Goal: Obtain resource: Obtain resource

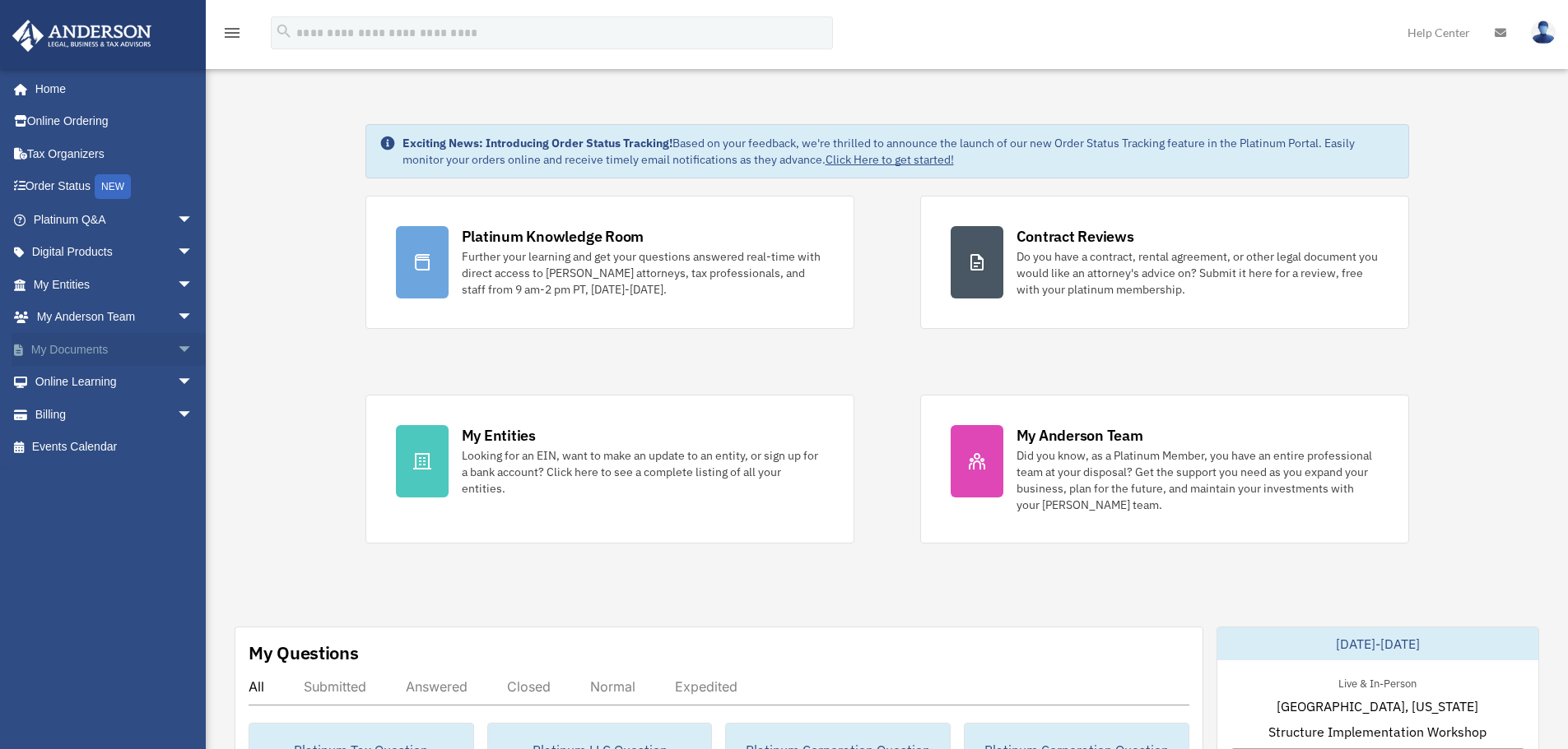
click at [177, 341] on span "arrow_drop_down" at bounding box center [193, 350] width 33 height 34
click at [77, 382] on link "Box" at bounding box center [120, 382] width 195 height 33
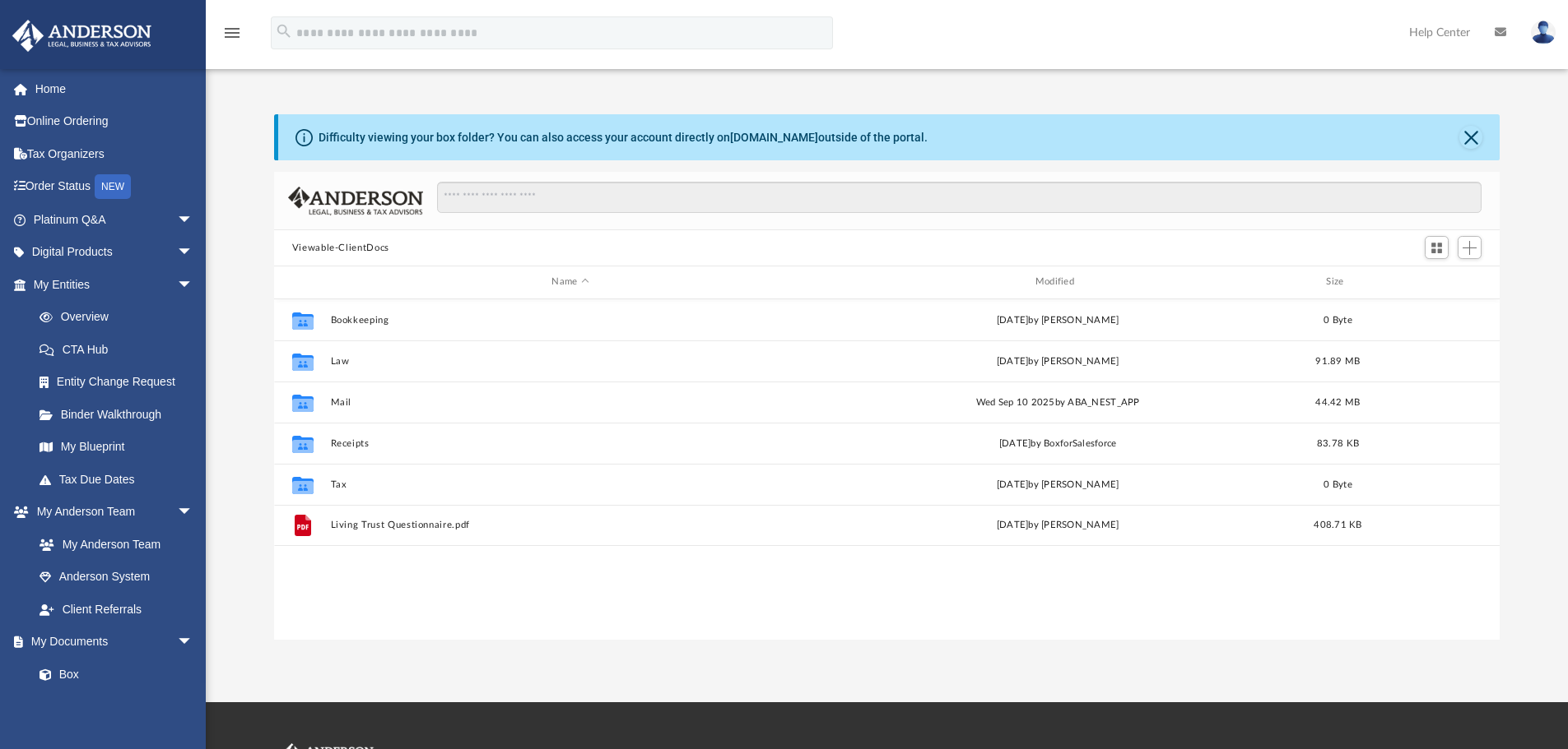
scroll to position [362, 1213]
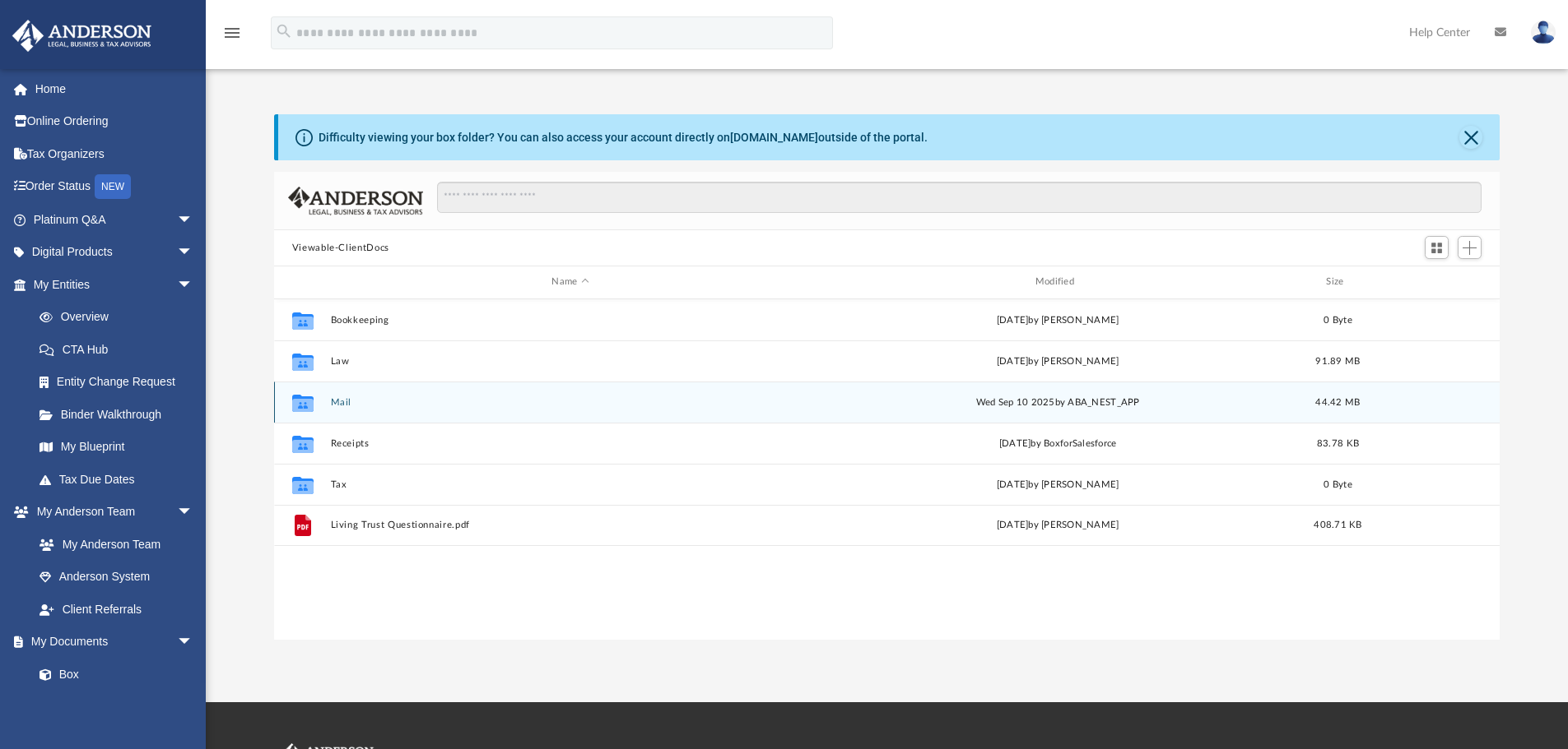
click at [336, 403] on button "Mail" at bounding box center [570, 402] width 480 height 11
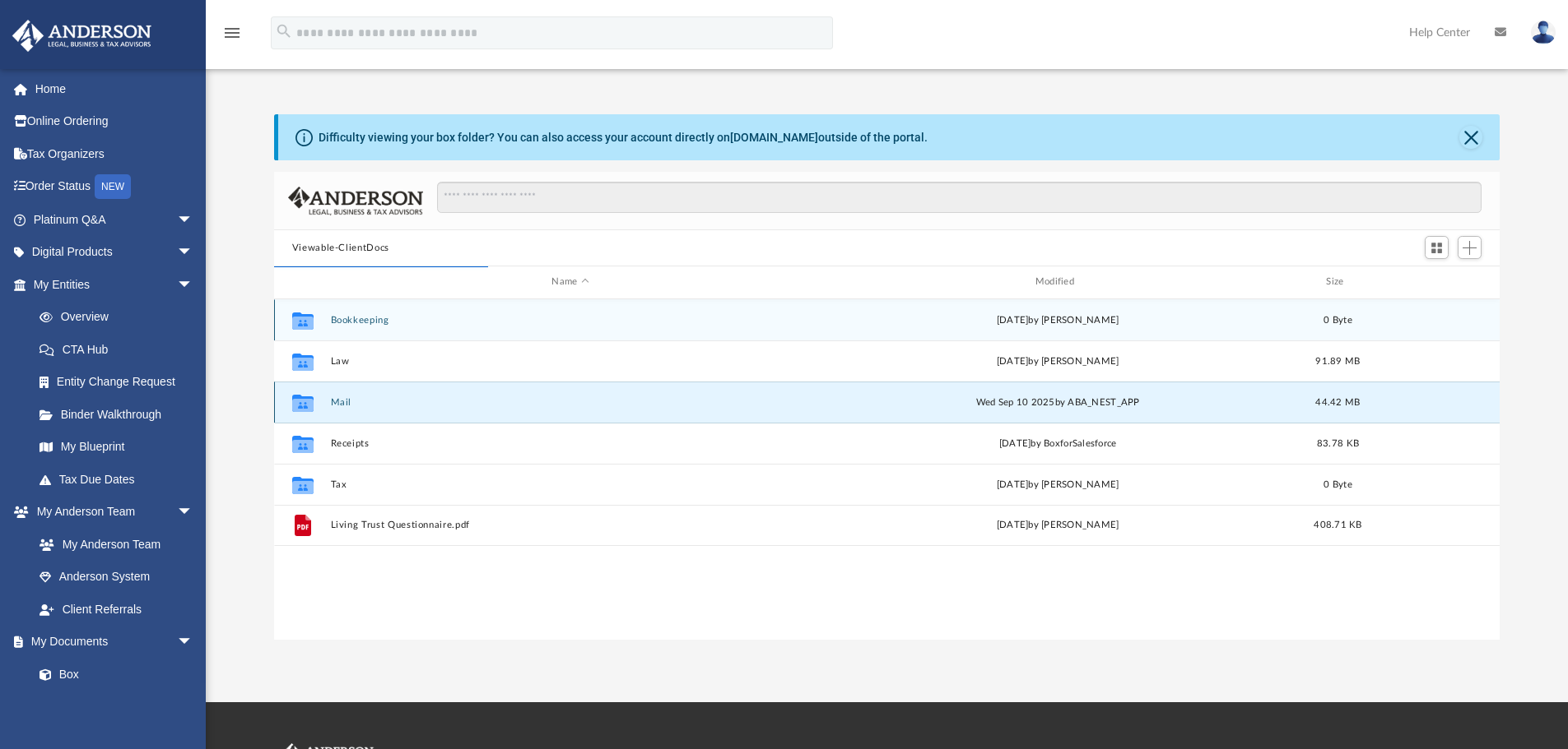
scroll to position [311, 1213]
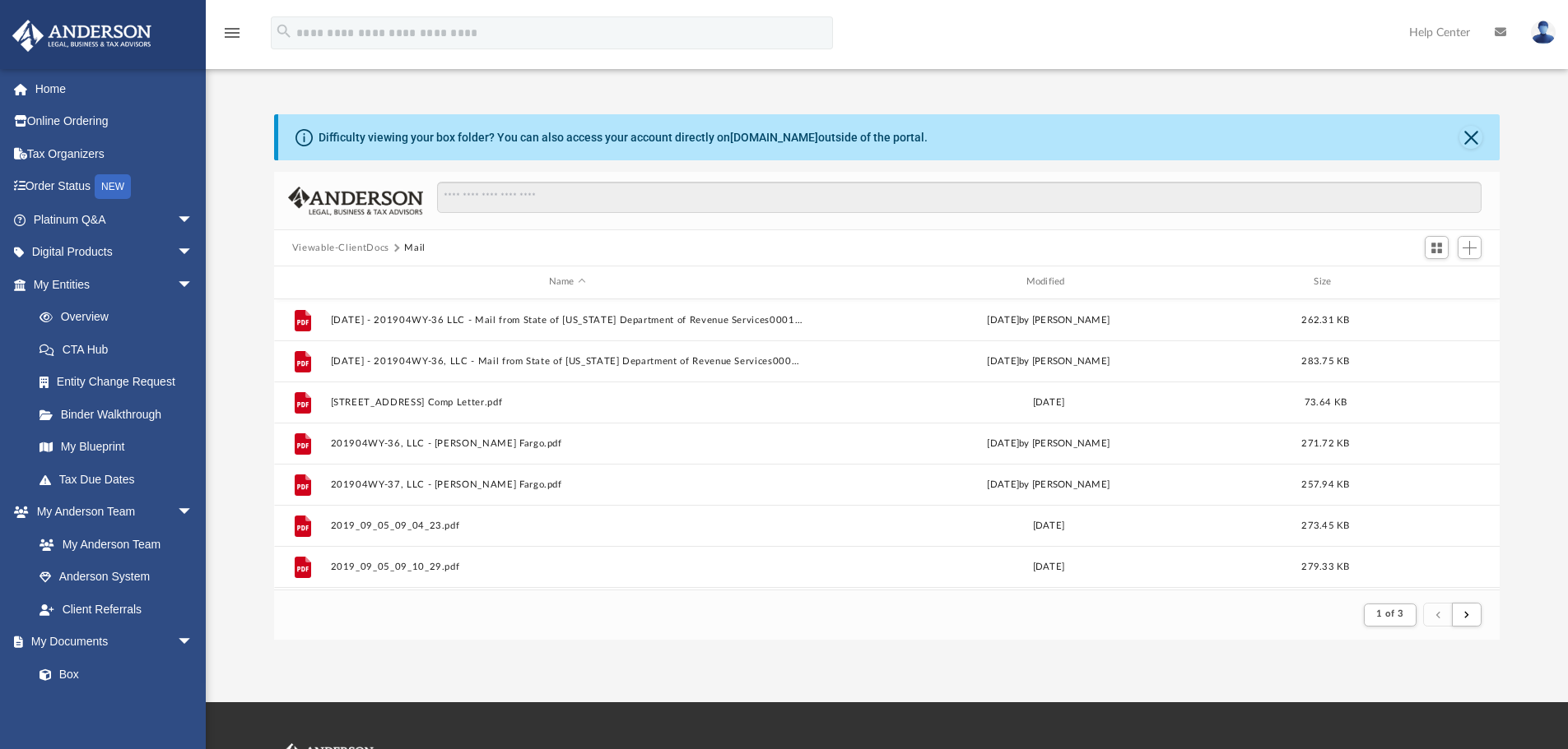
click at [1038, 273] on div "Name Modified Size" at bounding box center [887, 283] width 1226 height 33
click at [1037, 280] on div "Modified" at bounding box center [1048, 282] width 474 height 15
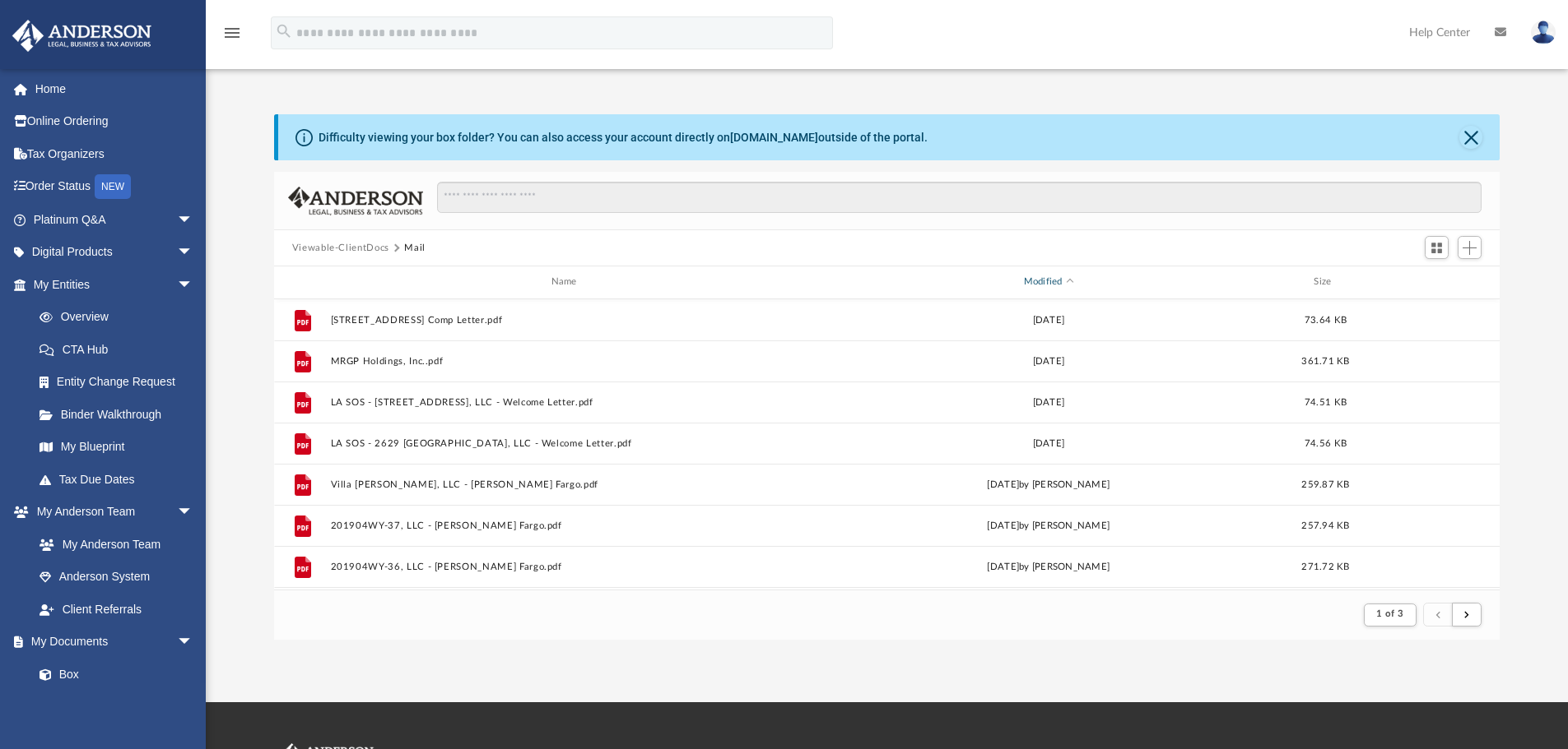
click at [1027, 275] on div "Modified" at bounding box center [1048, 282] width 474 height 15
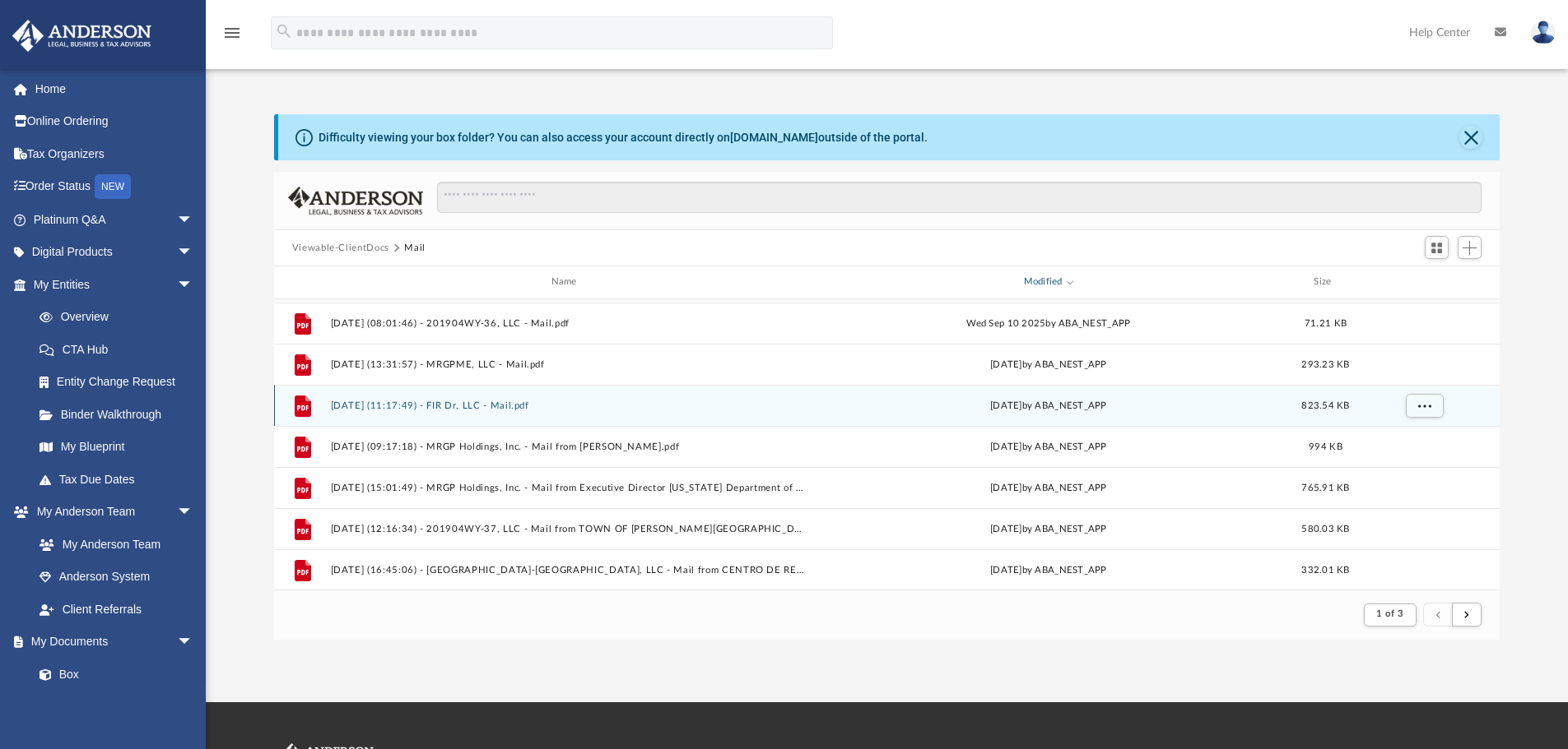
scroll to position [0, 0]
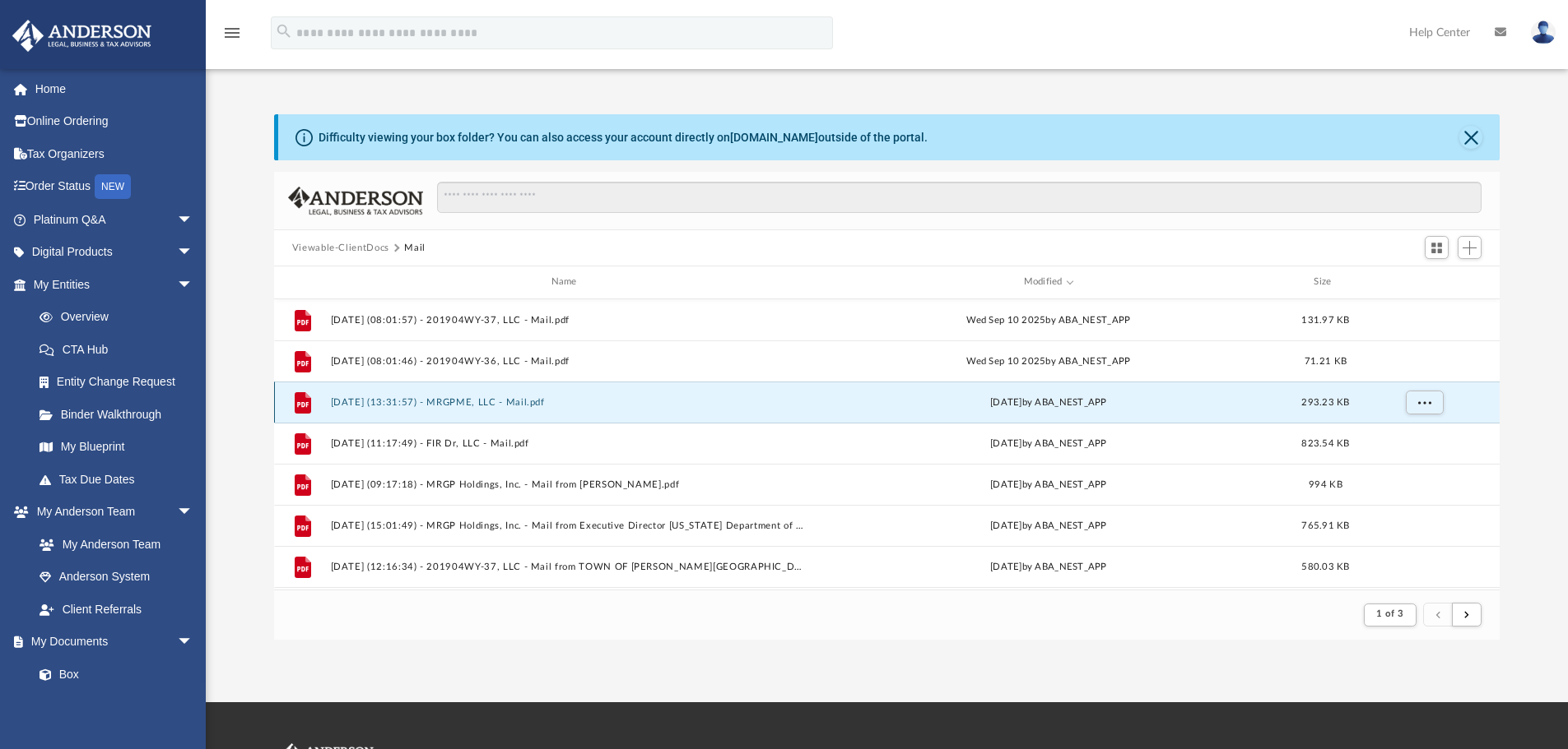
click at [536, 401] on button "[DATE] (13:31:57) - MRGPME, LLC - Mail.pdf" at bounding box center [567, 402] width 474 height 11
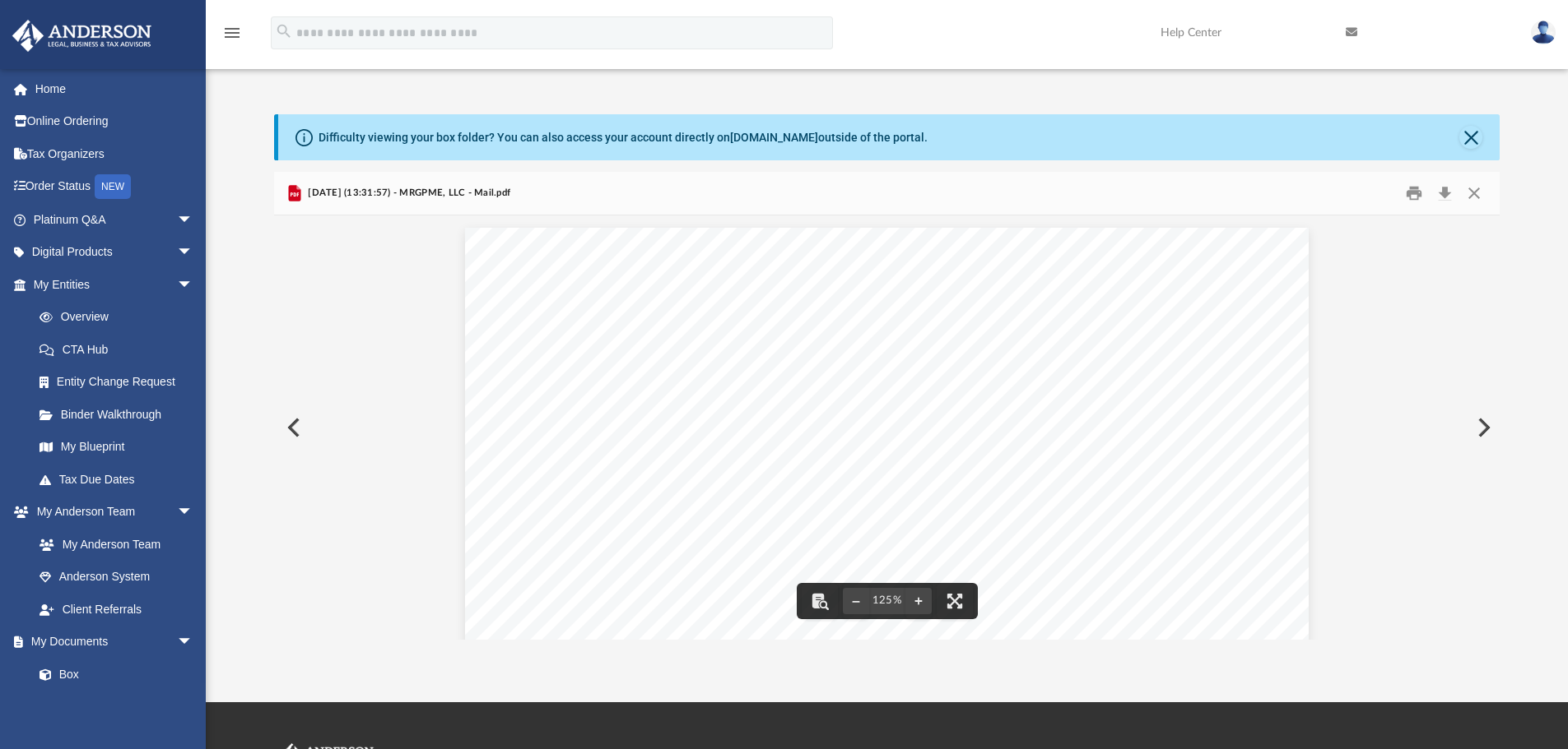
click at [1357, 589] on div "Document Viewer" at bounding box center [887, 88] width 1226 height 1106
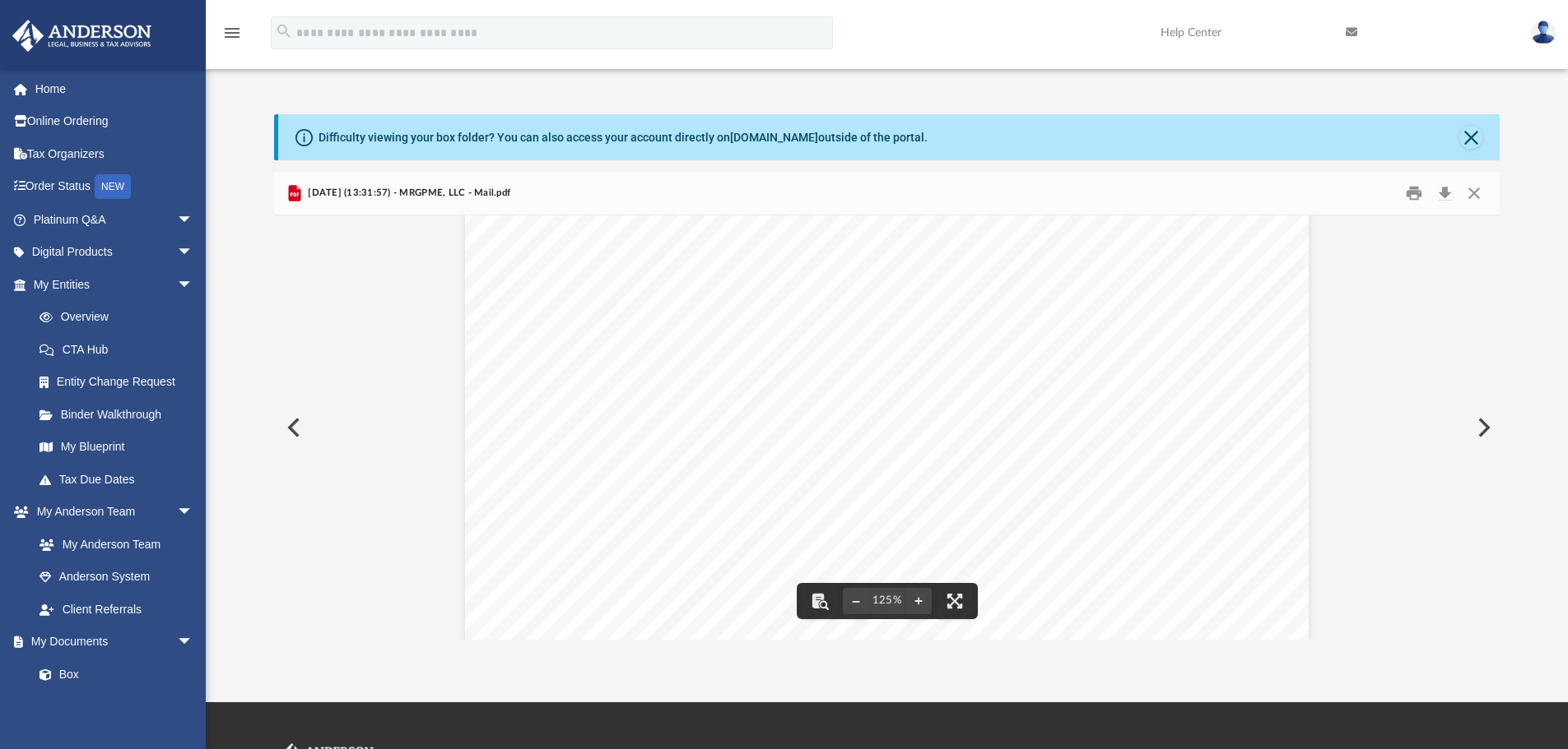
scroll to position [82, 0]
click at [1475, 191] on button "Close" at bounding box center [1474, 194] width 29 height 25
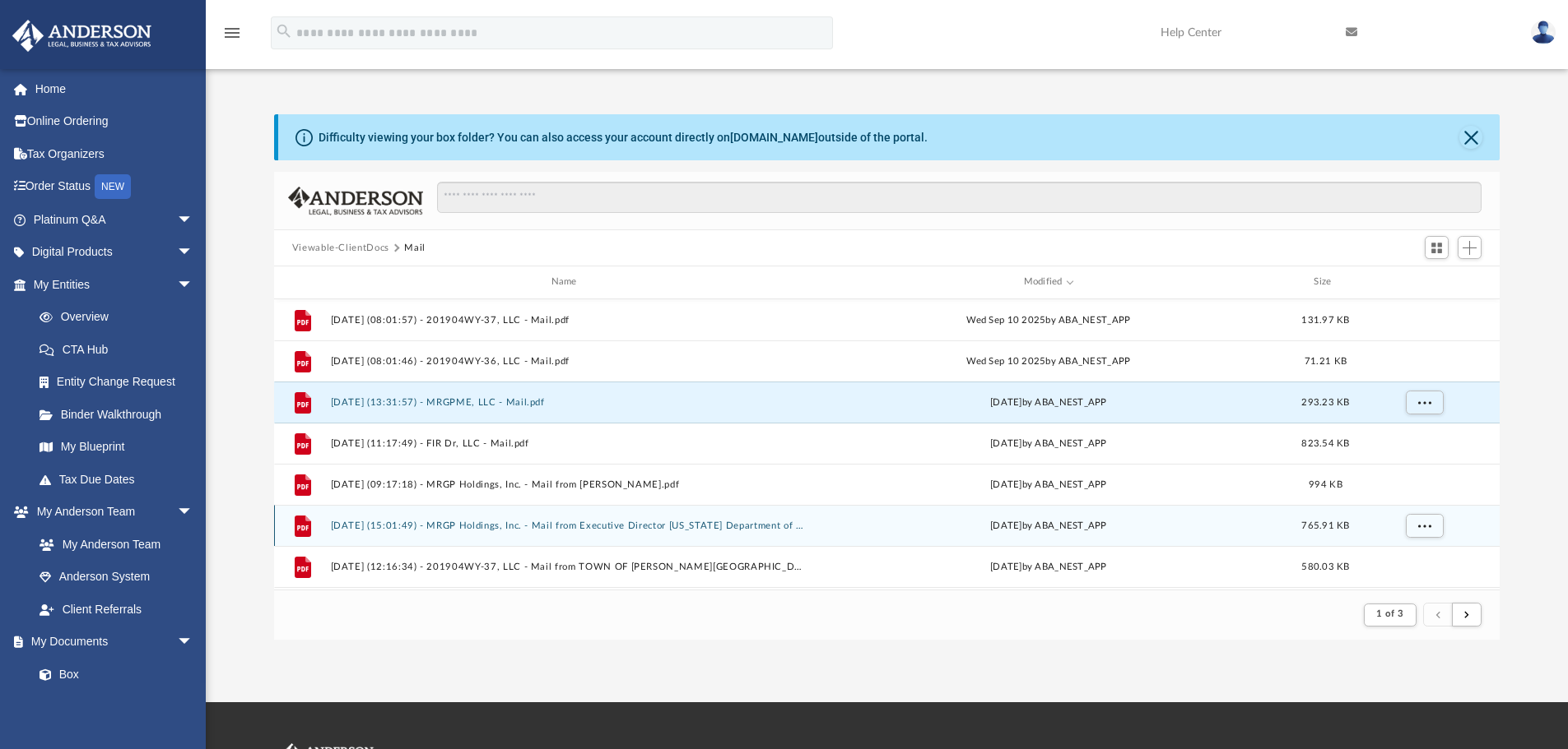
click at [607, 529] on button "2025.07.22 (15:01:49) - MRGP Holdings, Inc. - Mail from Executive Director Colo…" at bounding box center [567, 526] width 474 height 11
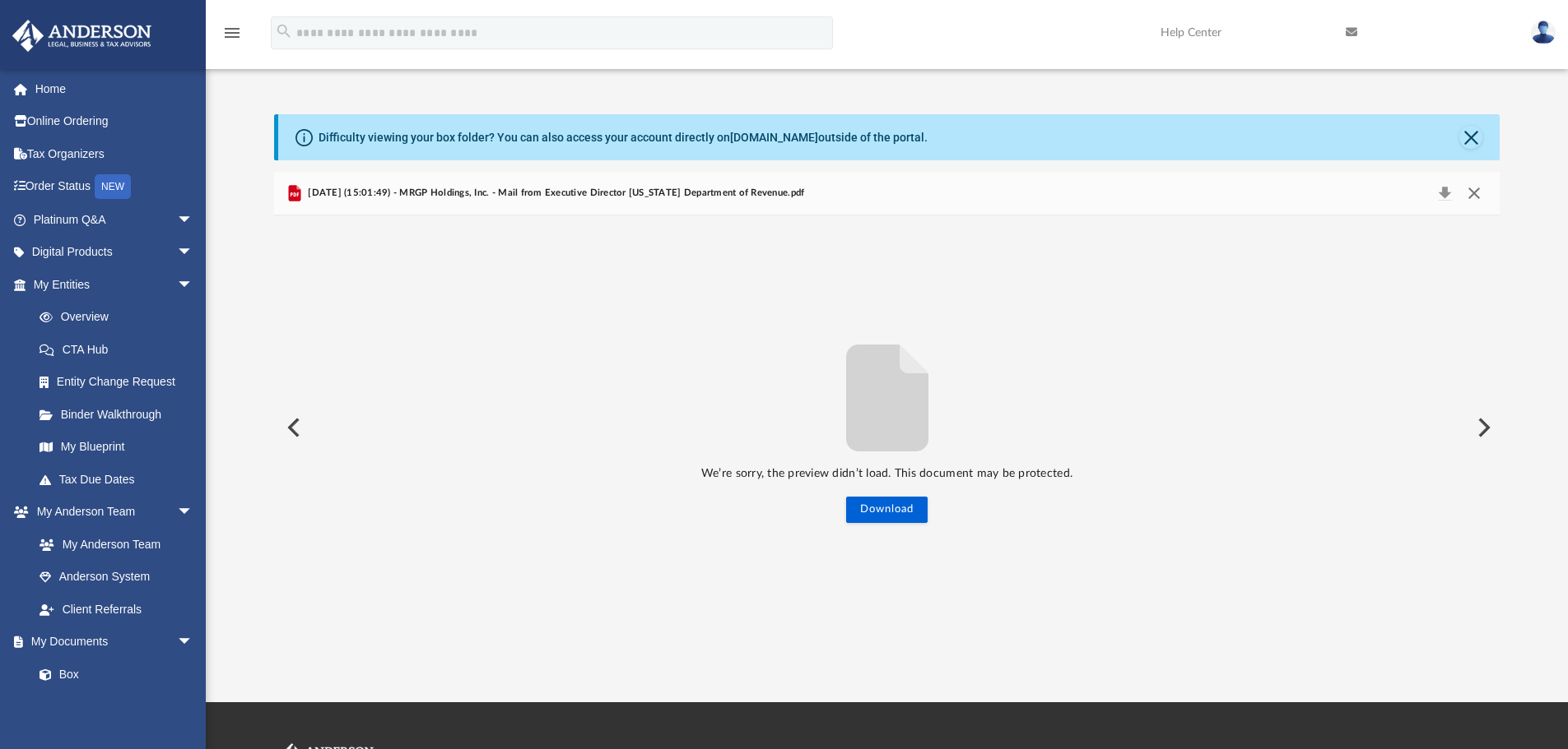
click at [1472, 184] on button "Close" at bounding box center [1474, 193] width 29 height 23
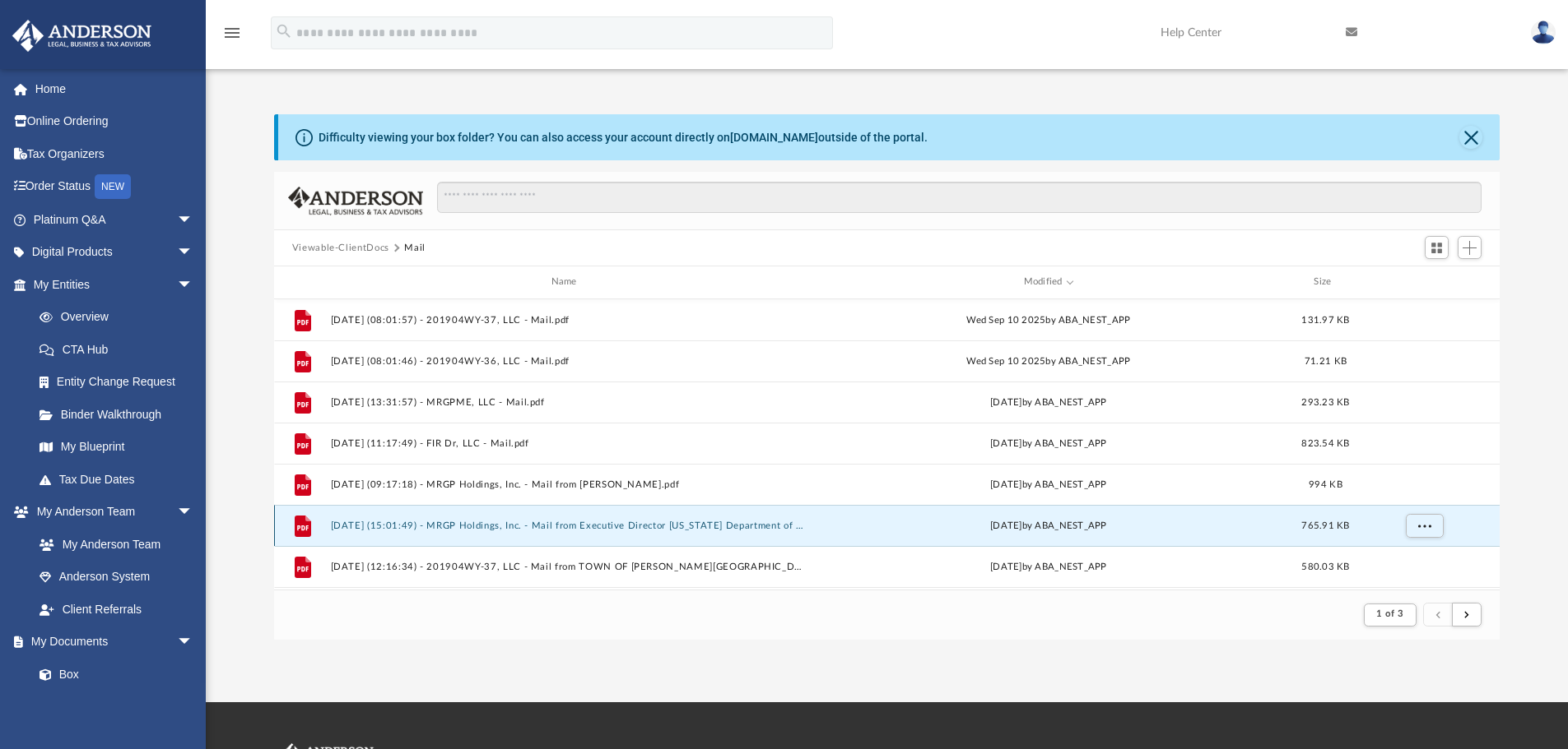
click at [510, 524] on button "2025.07.22 (15:01:49) - MRGP Holdings, Inc. - Mail from Executive Director Colo…" at bounding box center [567, 526] width 474 height 11
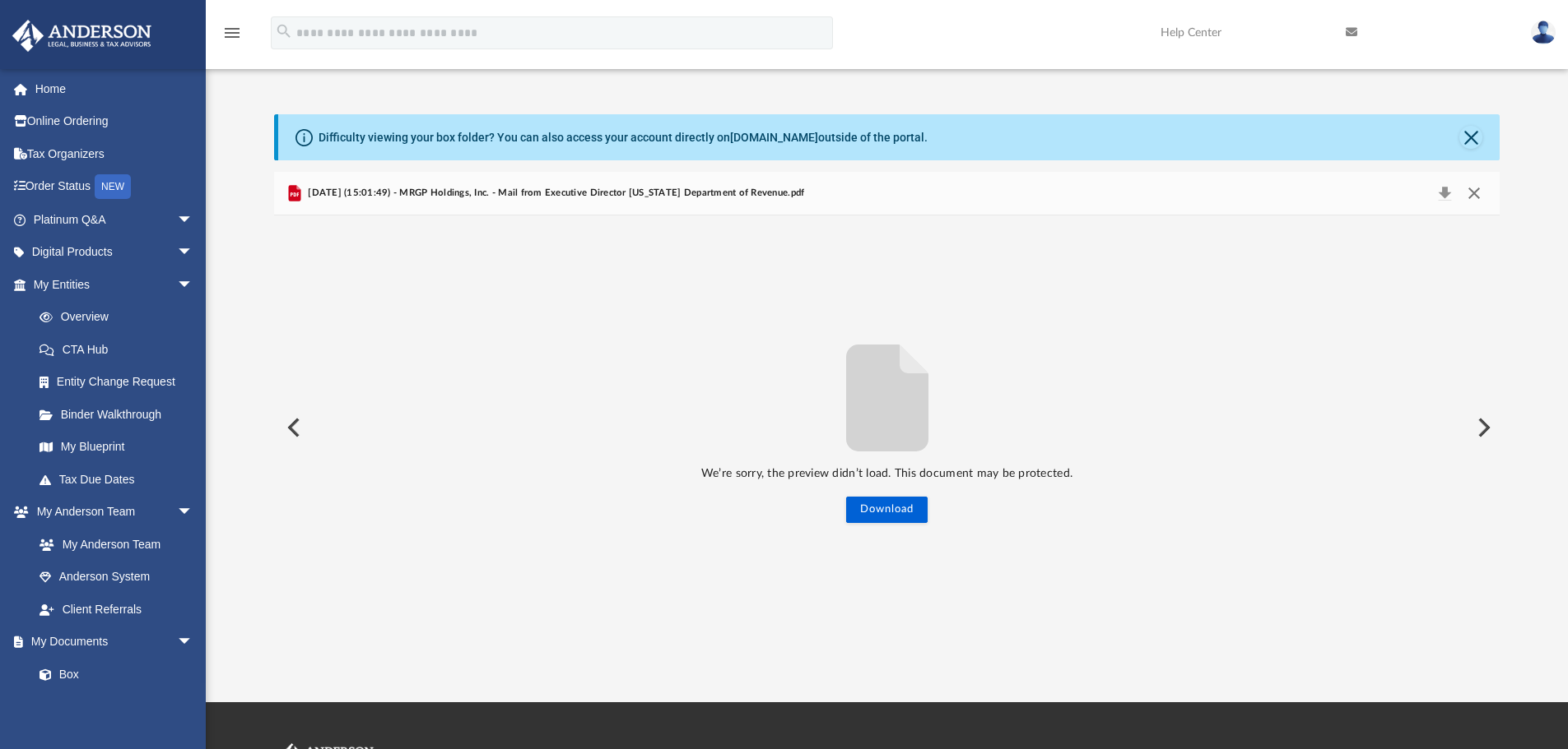
click at [1476, 191] on button "Close" at bounding box center [1474, 193] width 29 height 23
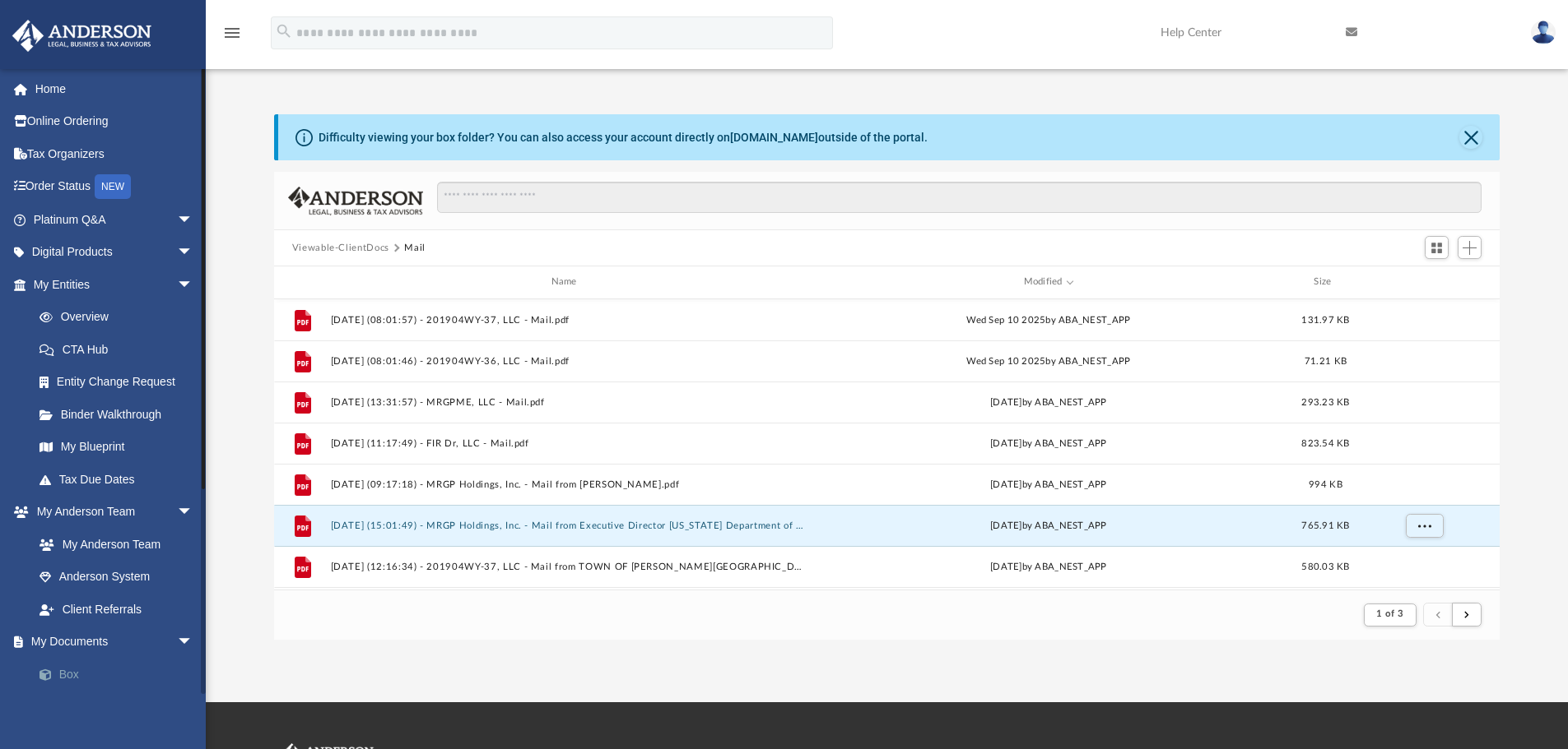
click at [99, 673] on link "Box" at bounding box center [120, 674] width 195 height 33
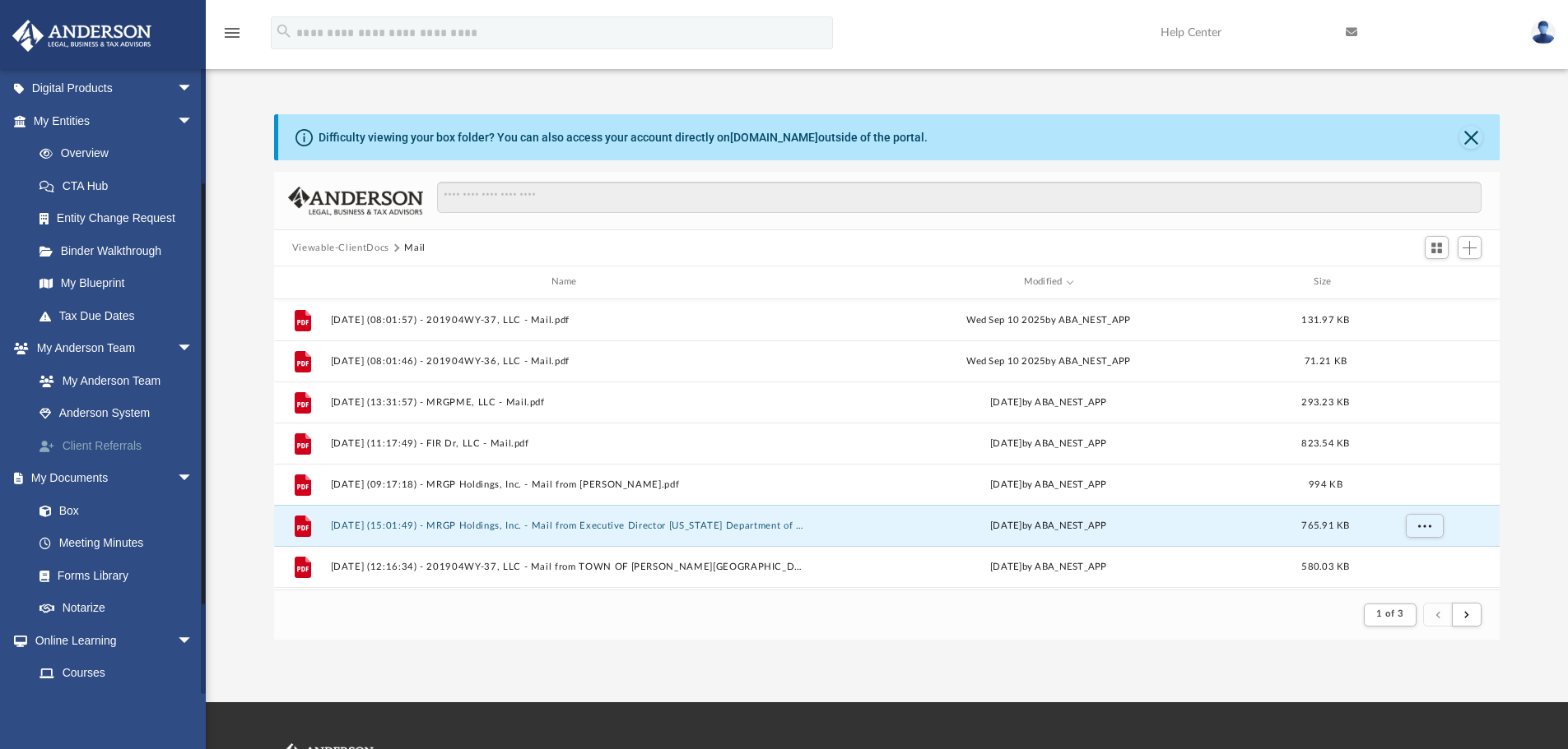
scroll to position [164, 0]
click at [62, 508] on link "Box" at bounding box center [120, 509] width 195 height 33
click at [370, 247] on button "Viewable-ClientDocs" at bounding box center [340, 248] width 97 height 15
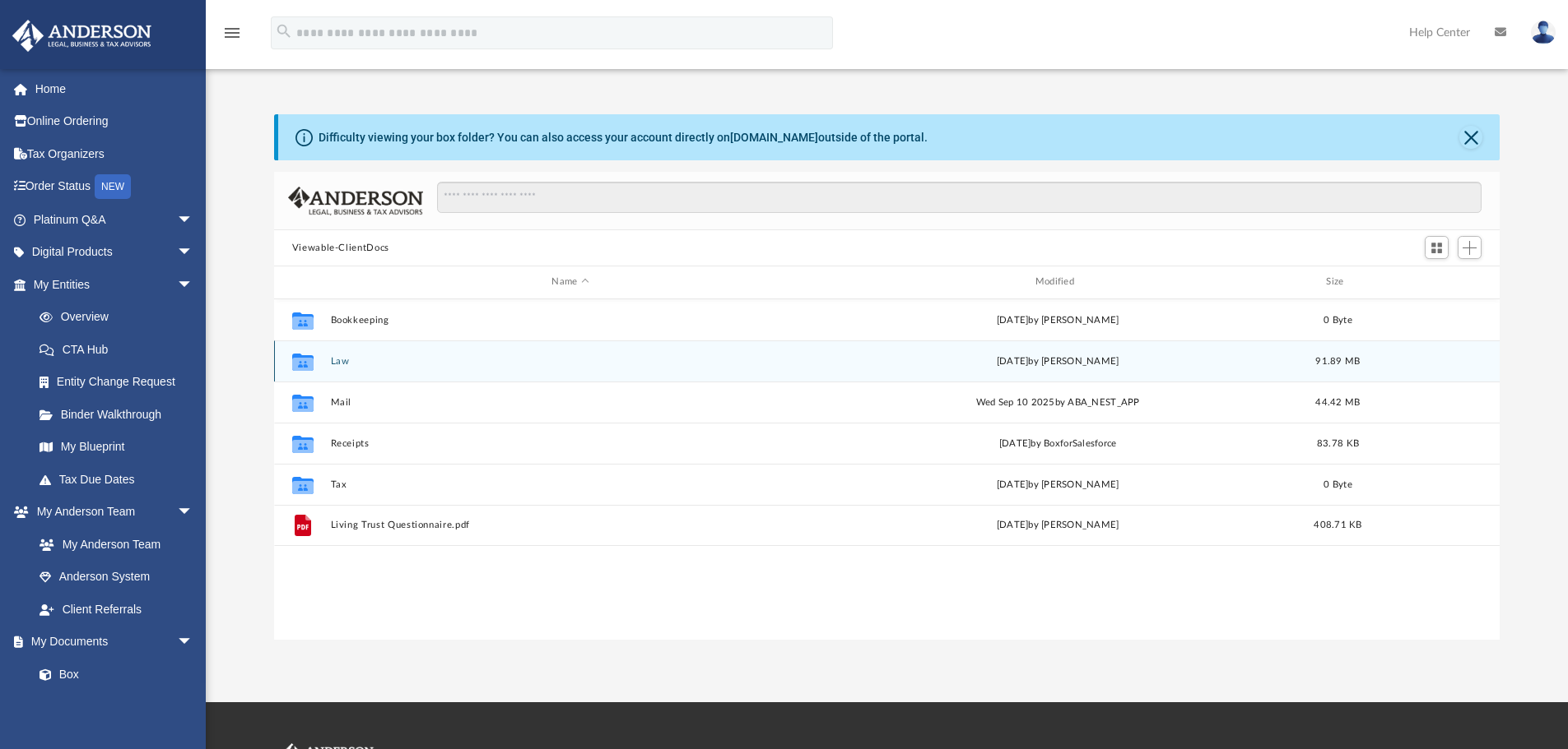
scroll to position [362, 1213]
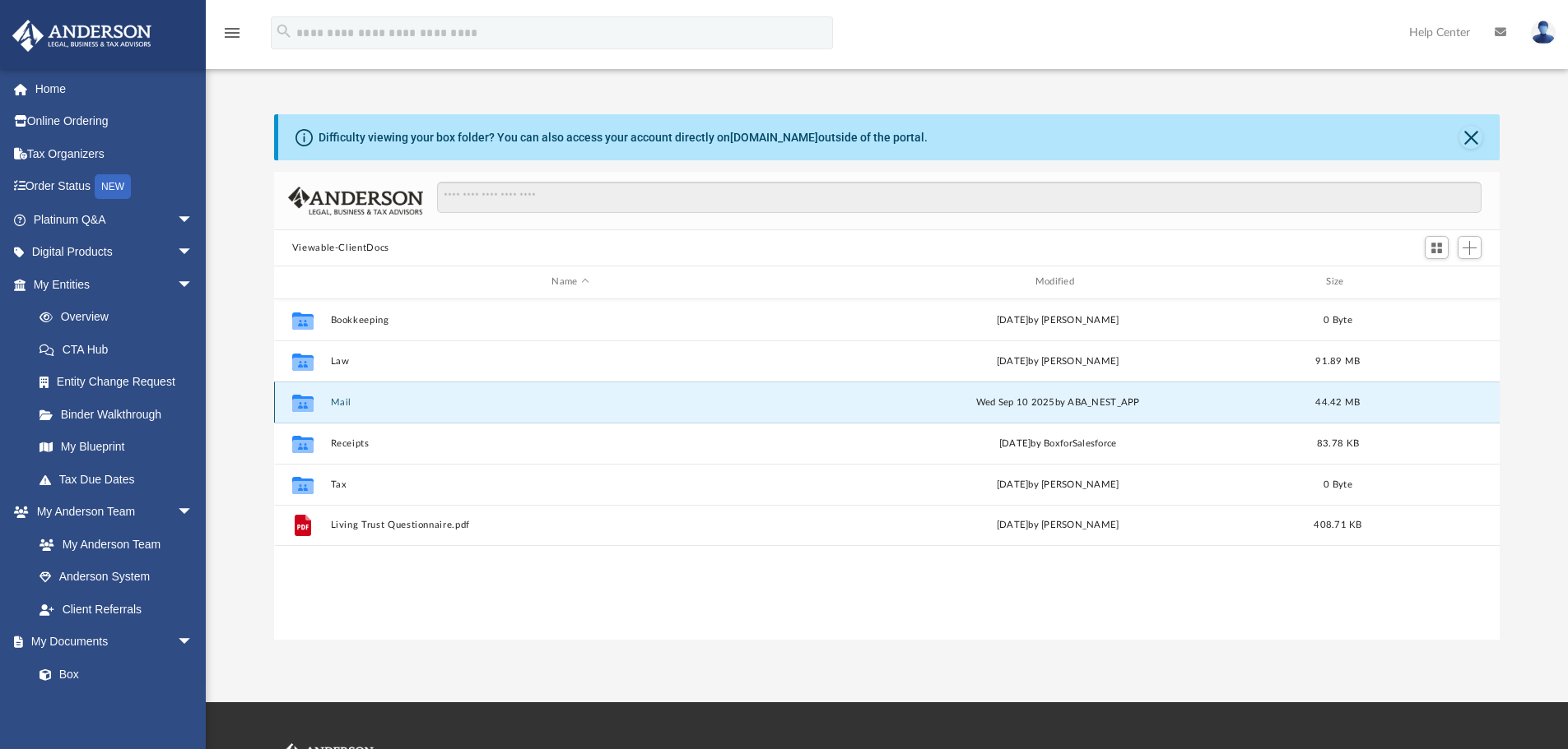
click at [341, 397] on button "Mail" at bounding box center [570, 402] width 480 height 11
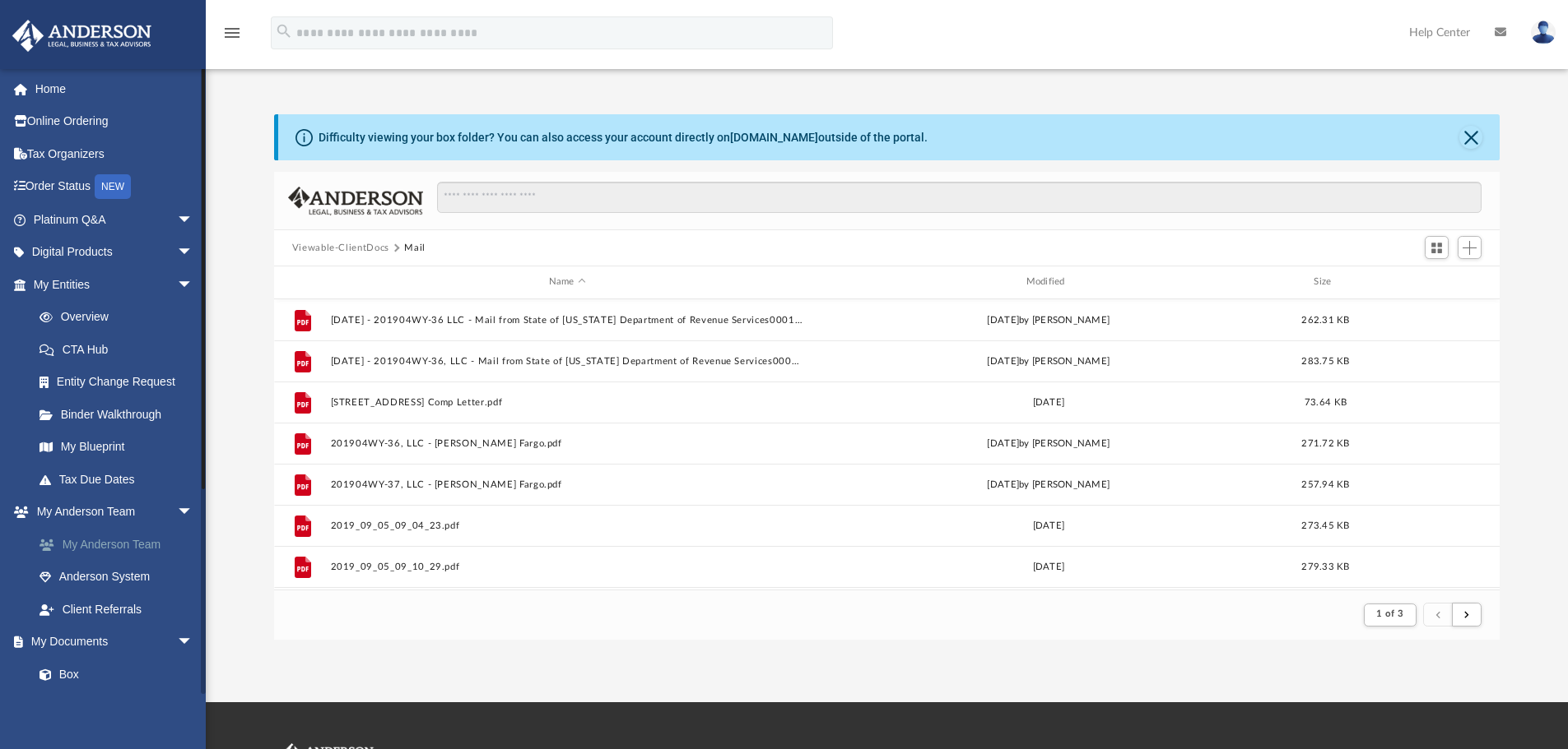
scroll to position [311, 1213]
